Goal: Information Seeking & Learning: Find contact information

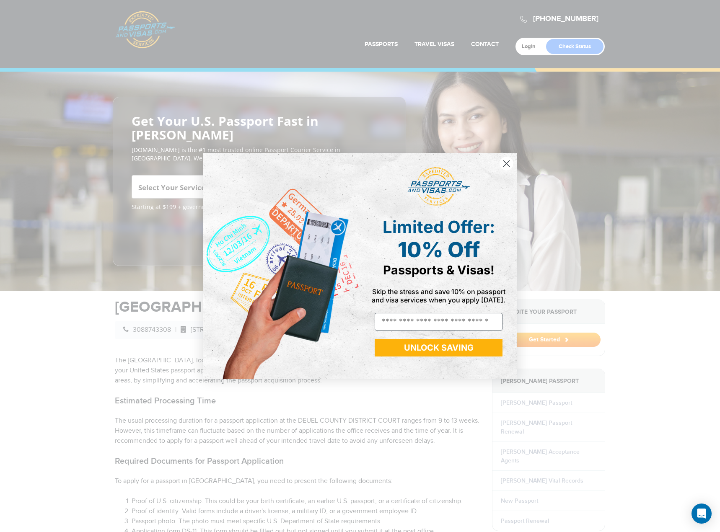
click at [513, 163] on circle "Close dialog" at bounding box center [507, 164] width 14 height 14
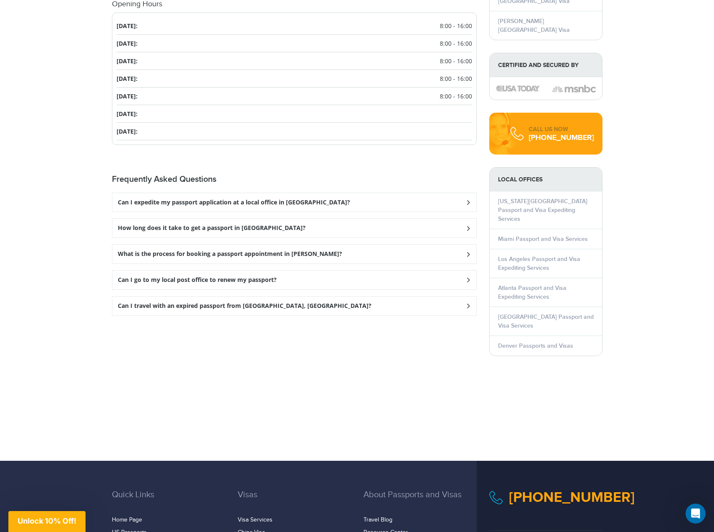
scroll to position [964, 0]
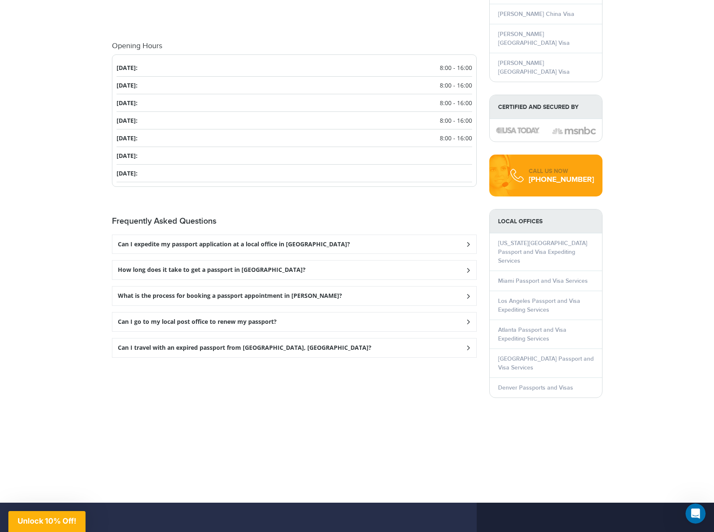
click at [153, 241] on h3 "Can I expedite my passport application at a local office in [GEOGRAPHIC_DATA]?" at bounding box center [234, 244] width 232 height 7
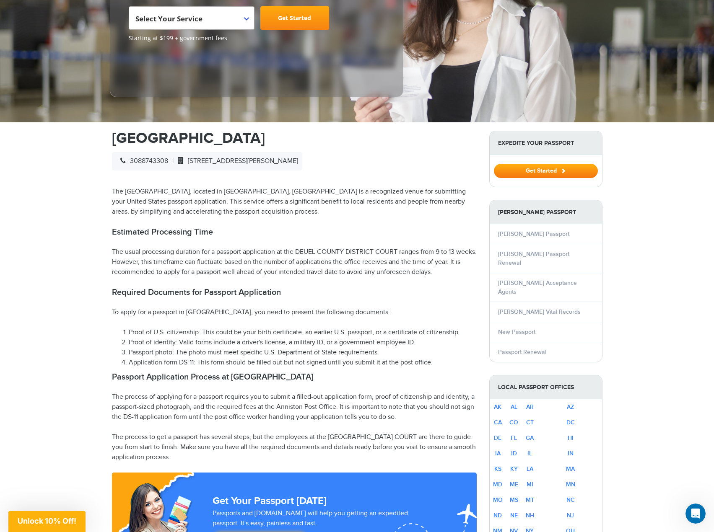
scroll to position [84, 0]
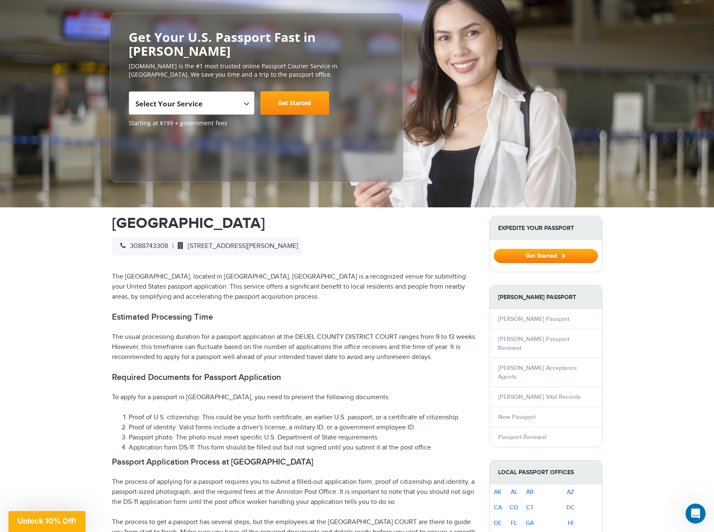
click at [262, 216] on h1 "[GEOGRAPHIC_DATA]" at bounding box center [294, 223] width 365 height 15
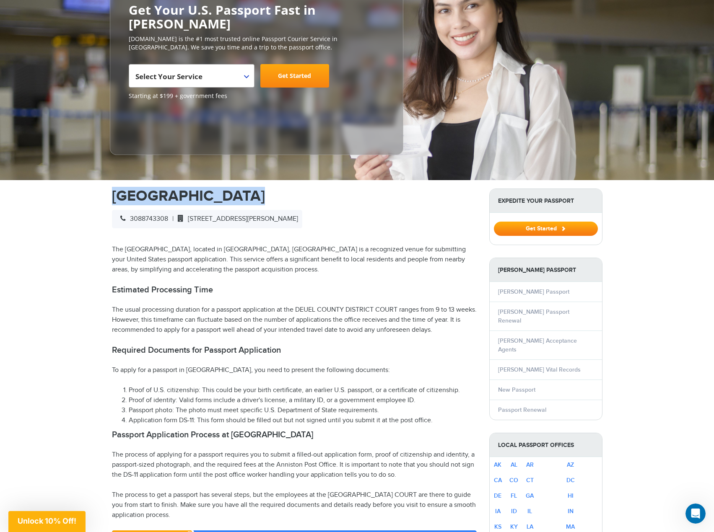
scroll to position [126, 0]
